Goal: Task Accomplishment & Management: Use online tool/utility

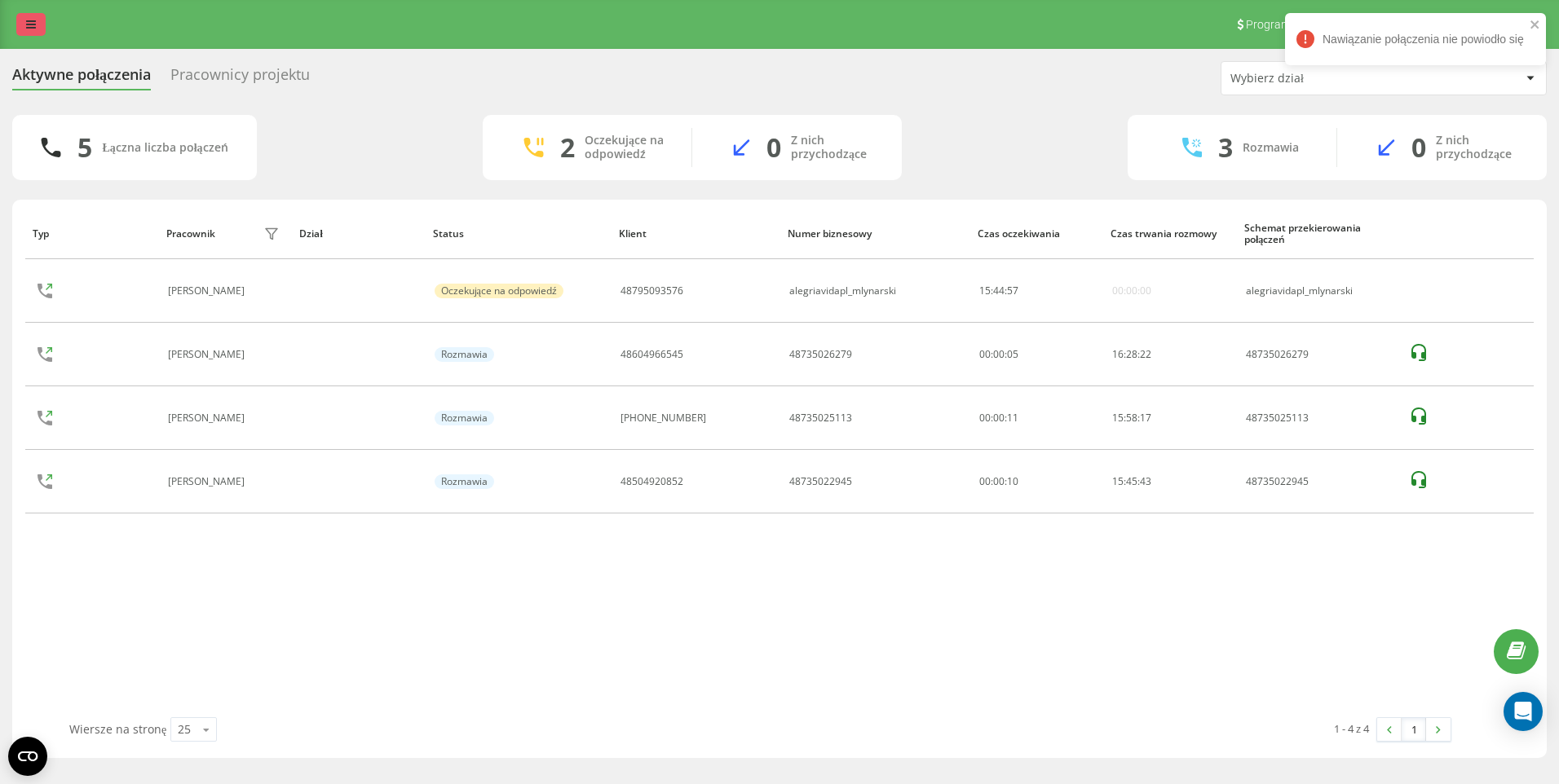
click at [29, 35] on link at bounding box center [30, 24] width 29 height 22
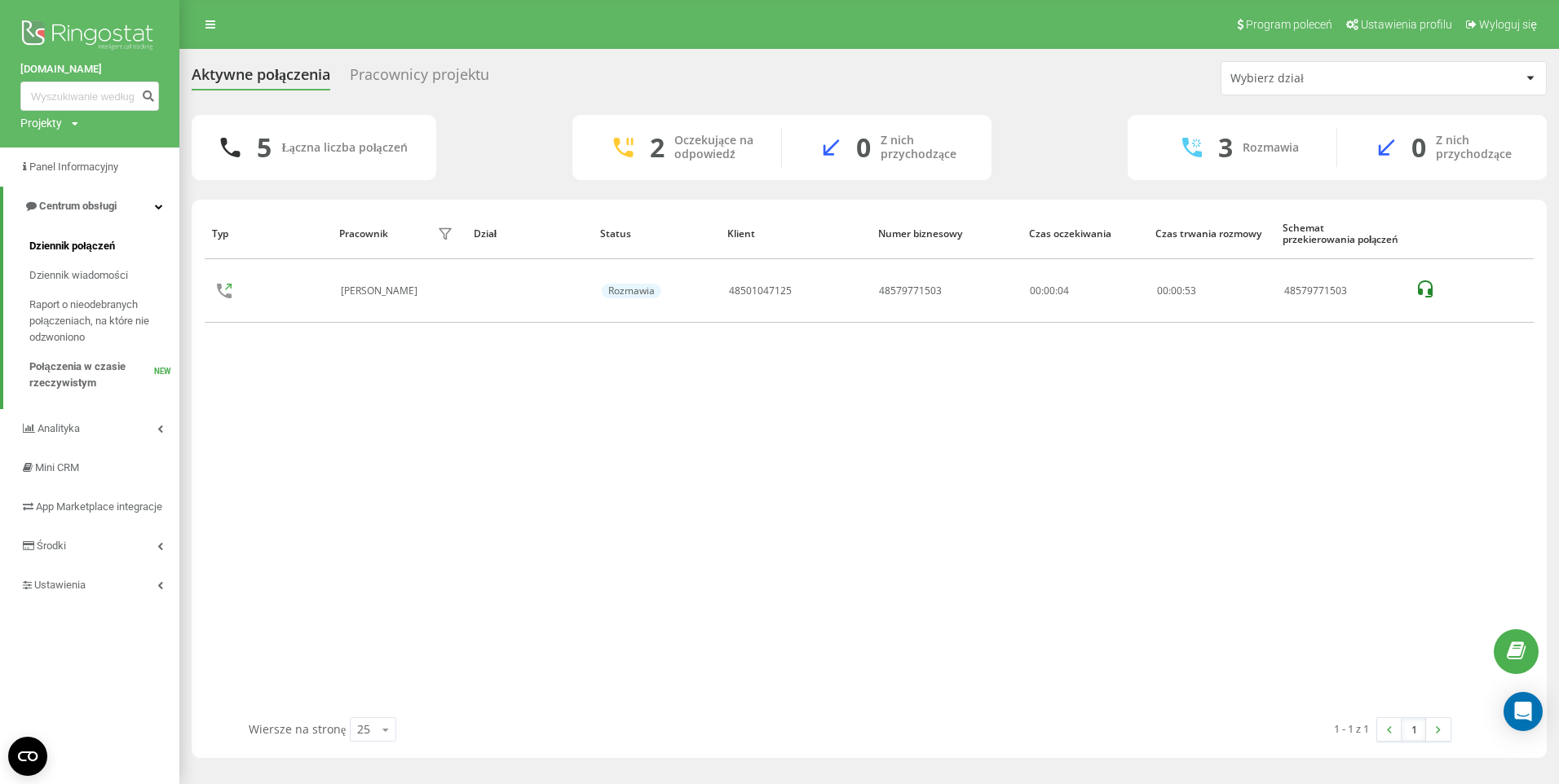
click at [66, 247] on span "Dziennik połączeń" at bounding box center [71, 245] width 85 height 16
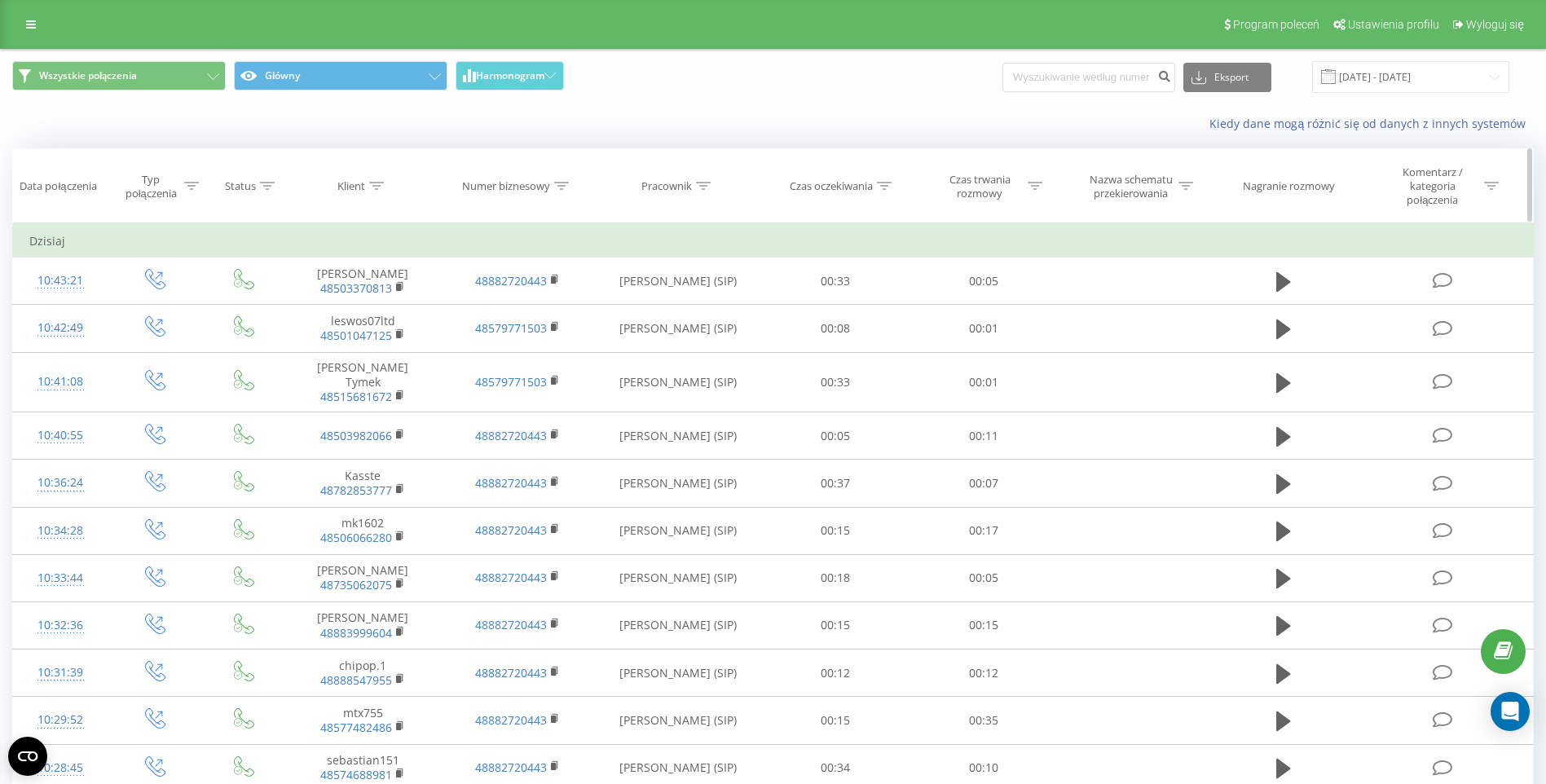
click at [706, 187] on icon at bounding box center [704, 185] width 15 height 8
click at [664, 312] on input "text" at bounding box center [678, 310] width 143 height 28
type input "wajda"
click at [700, 347] on span "OK" at bounding box center [712, 341] width 46 height 25
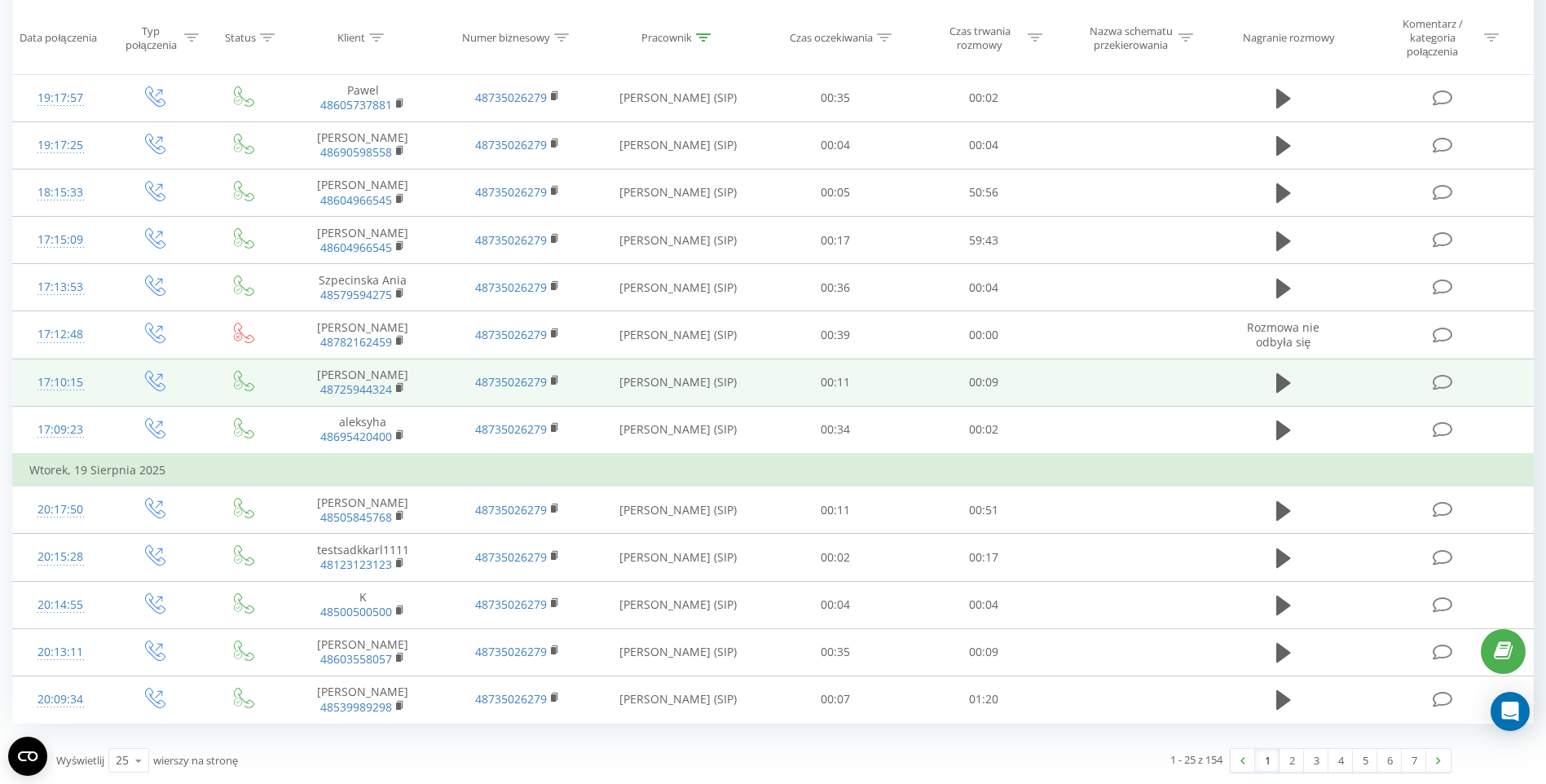
scroll to position [753, 0]
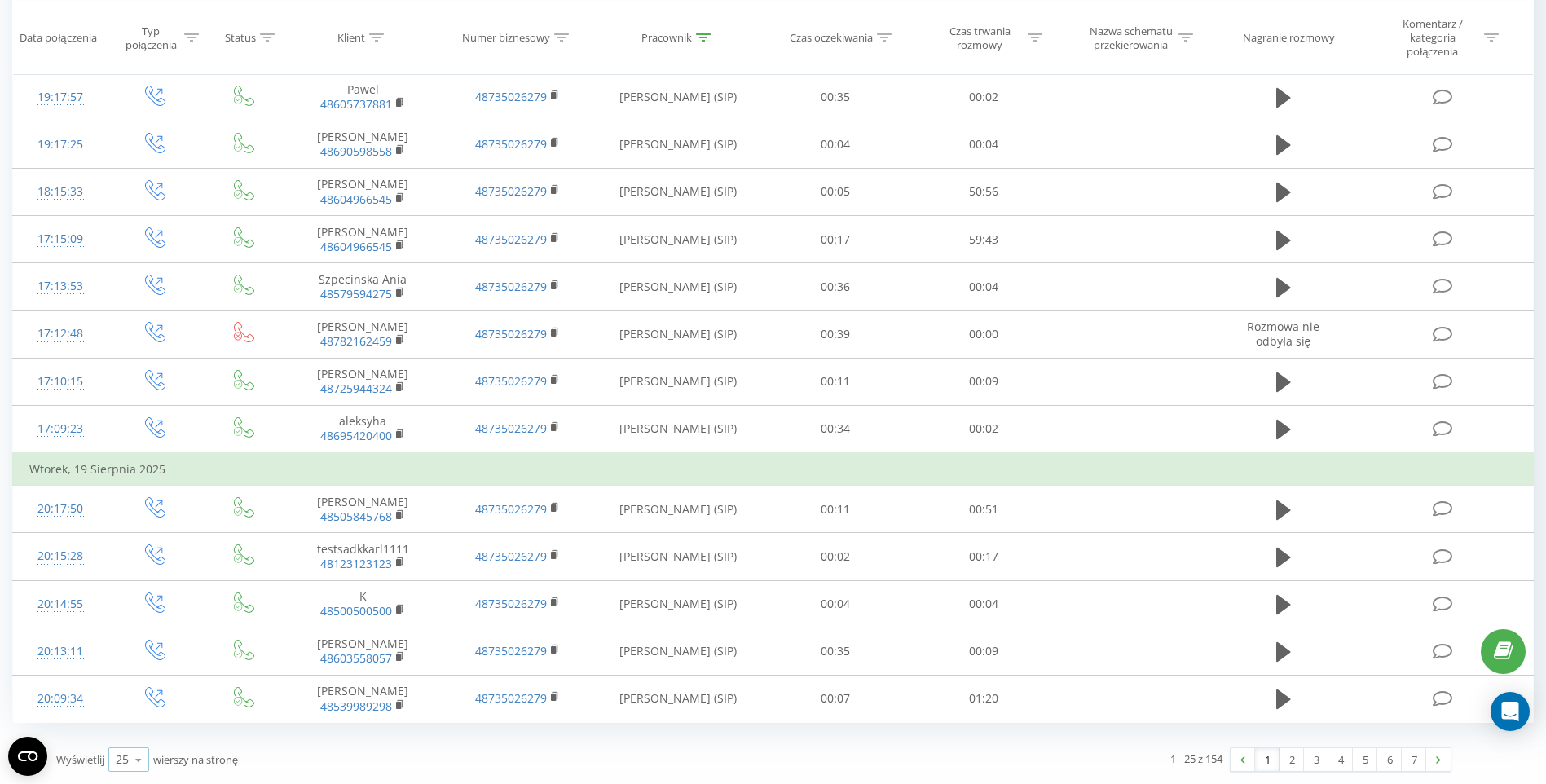
drag, startPoint x: 122, startPoint y: 764, endPoint x: 129, endPoint y: 756, distance: 10.6
click at [124, 764] on div "25" at bounding box center [123, 759] width 13 height 16
click at [137, 733] on div "100" at bounding box center [129, 735] width 39 height 23
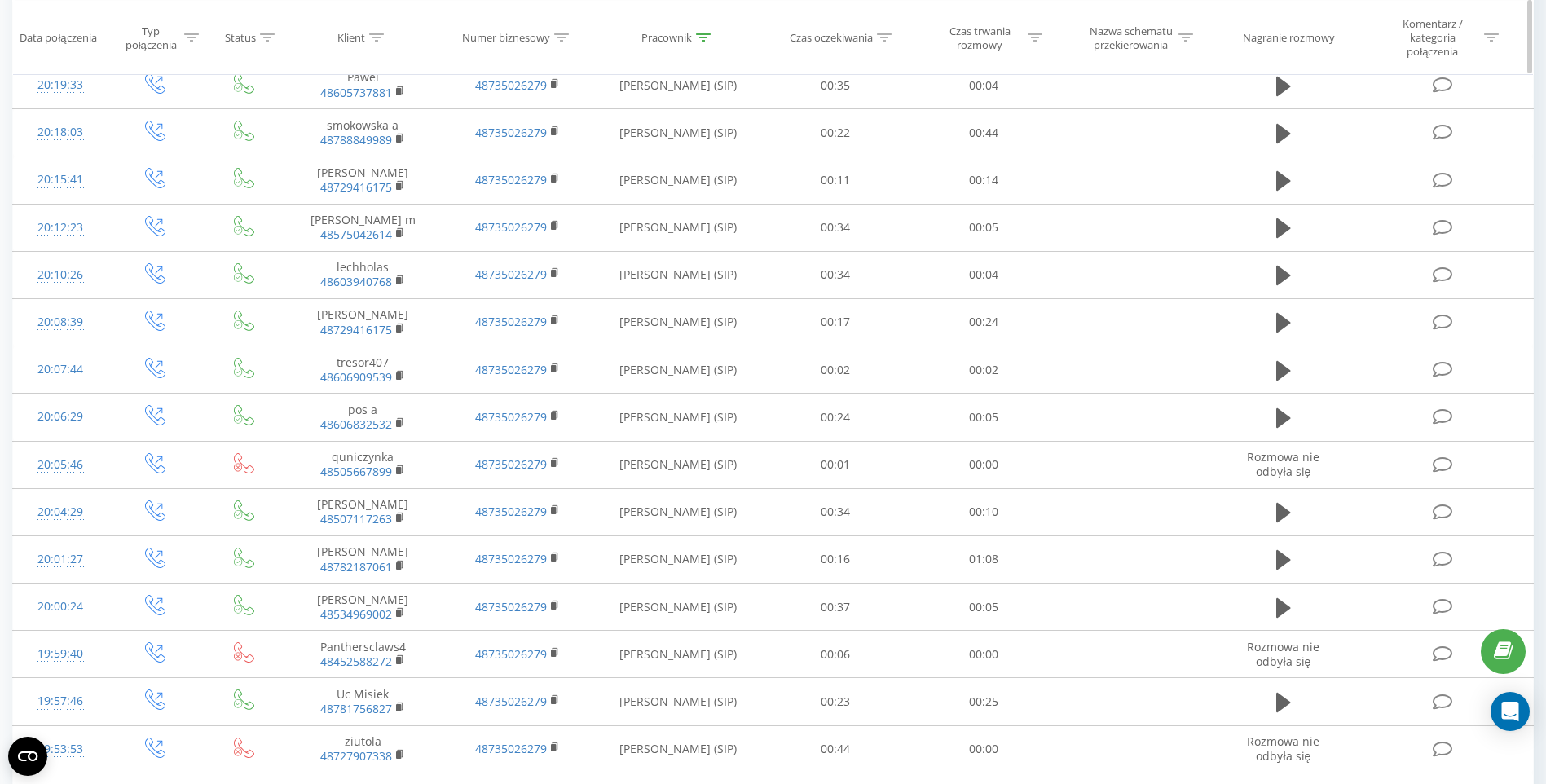
scroll to position [2338, 0]
